Goal: Navigation & Orientation: Find specific page/section

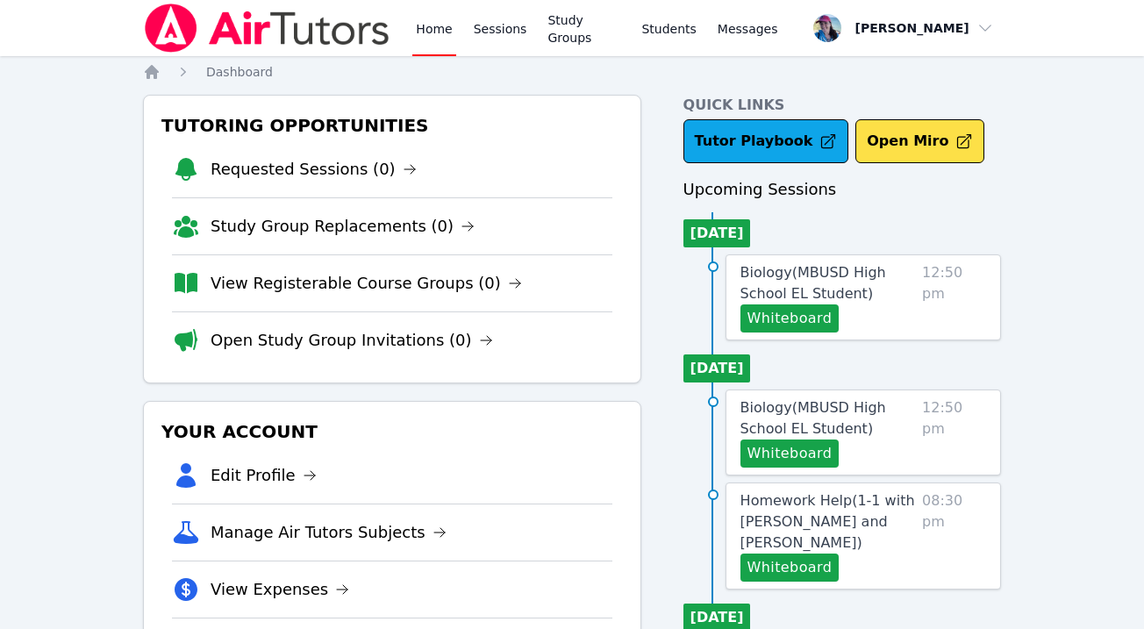
click at [303, 27] on img at bounding box center [267, 28] width 248 height 49
